Goal: Transaction & Acquisition: Purchase product/service

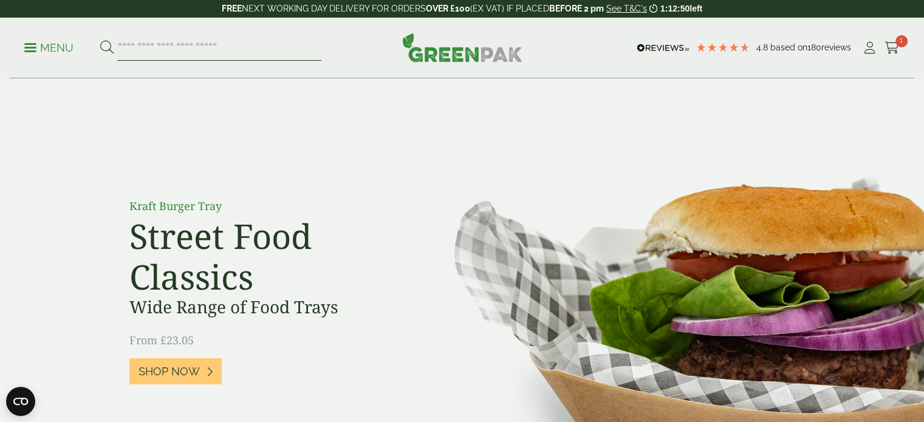
click at [230, 50] on input "search" at bounding box center [219, 48] width 204 height 26
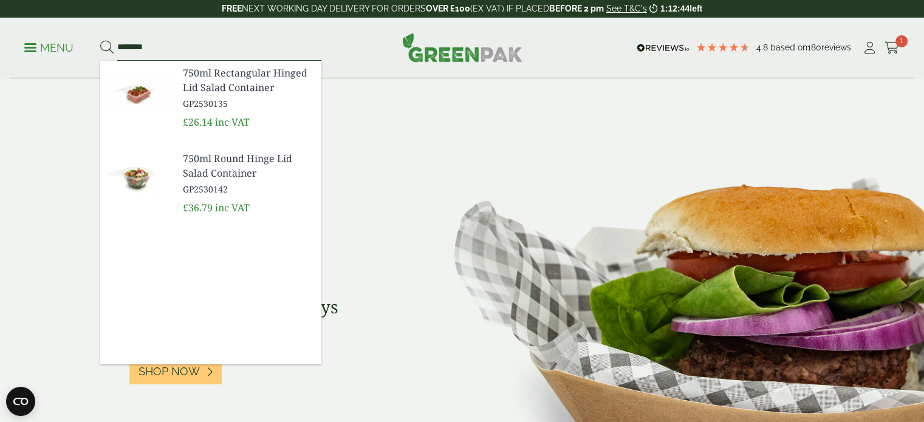
type input "********"
click at [228, 167] on span "750ml Round Hinge Lid Salad Container" at bounding box center [247, 165] width 129 height 29
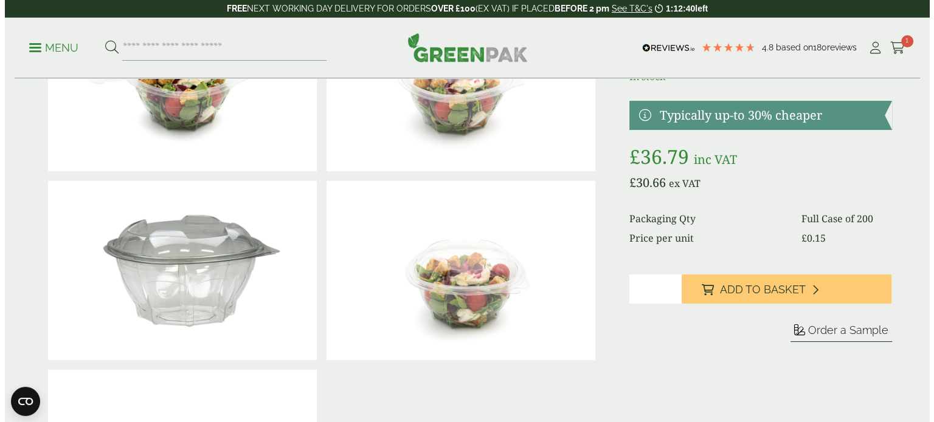
scroll to position [134, 0]
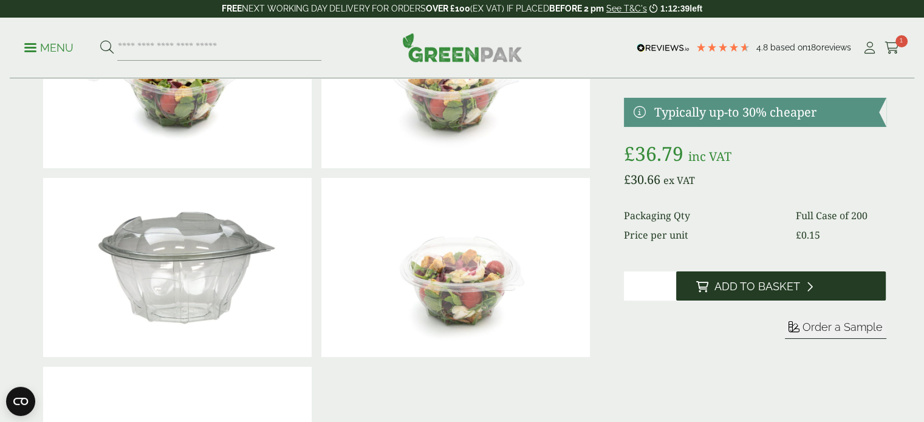
click at [720, 280] on span "Add to Basket" at bounding box center [757, 286] width 86 height 13
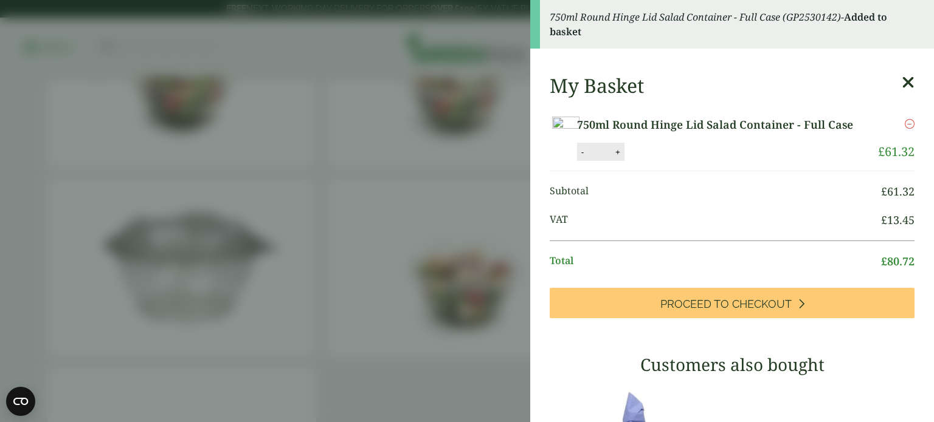
click at [587, 157] on button "-" at bounding box center [582, 152] width 10 height 10
type input "*"
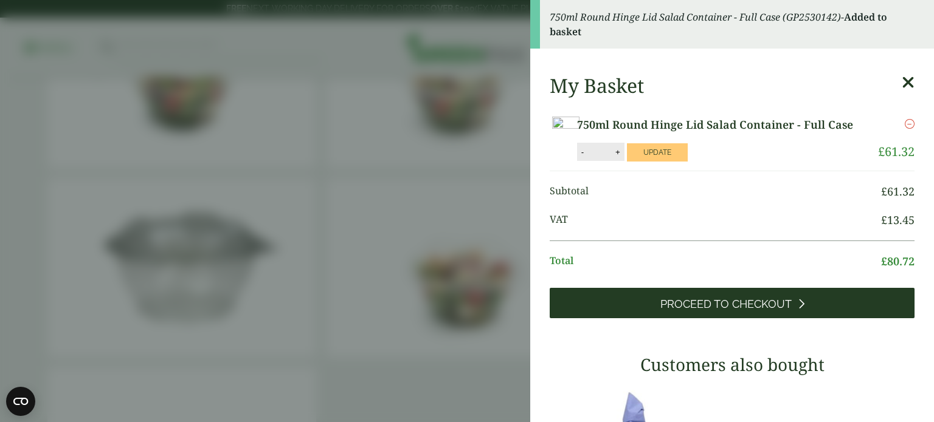
click at [729, 318] on link "Proceed to Checkout" at bounding box center [731, 303] width 365 height 30
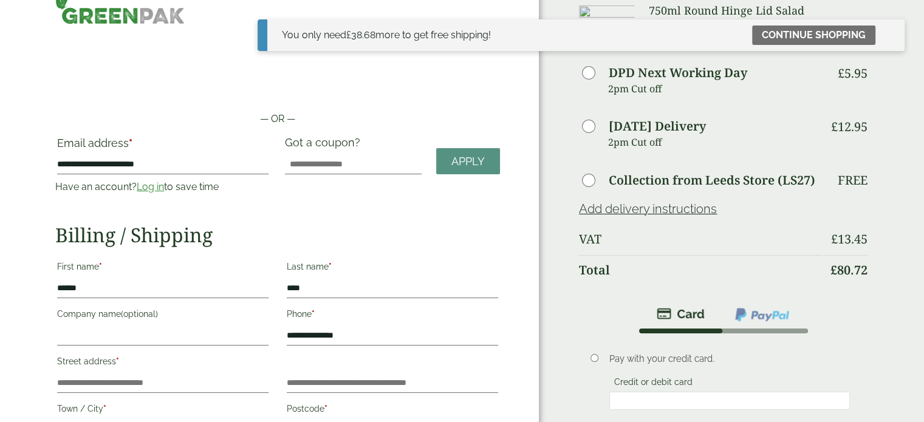
scroll to position [27, 0]
click at [887, 33] on icon at bounding box center [891, 35] width 10 height 10
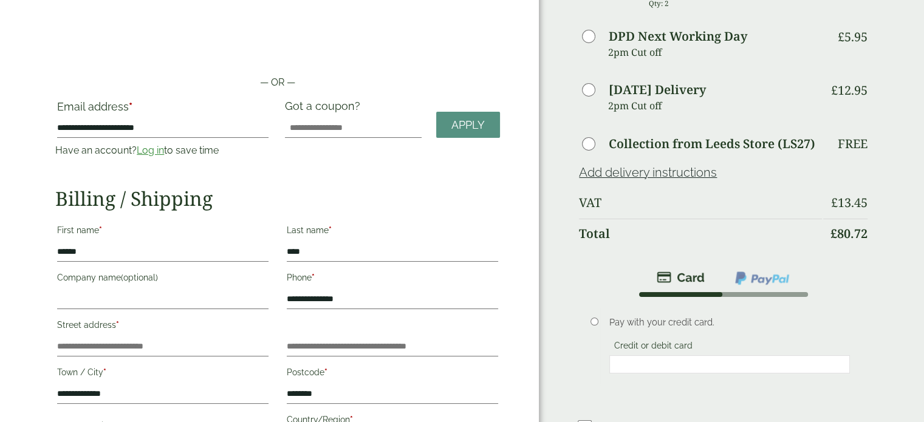
scroll to position [0, 0]
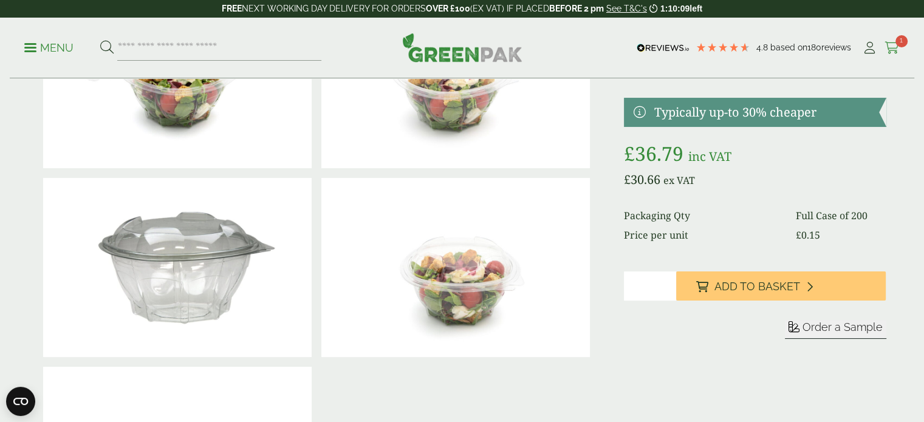
click at [890, 39] on link "Cart 1" at bounding box center [892, 48] width 15 height 18
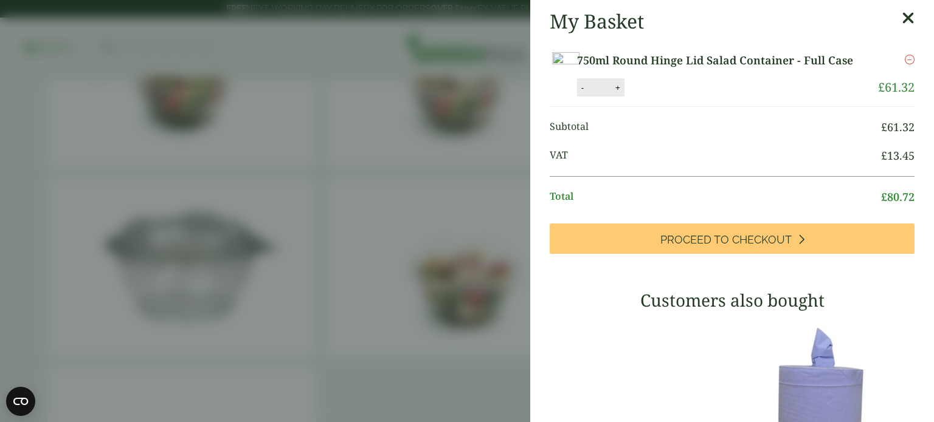
click at [587, 93] on button "-" at bounding box center [582, 88] width 10 height 10
type input "*"
click at [687, 97] on button "Update" at bounding box center [657, 88] width 61 height 18
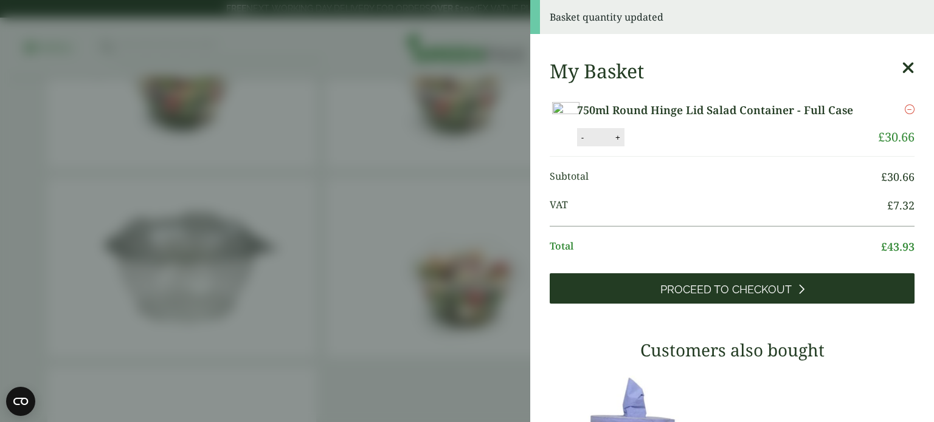
click at [709, 297] on span "Proceed to Checkout" at bounding box center [725, 289] width 131 height 13
